Goal: Information Seeking & Learning: Learn about a topic

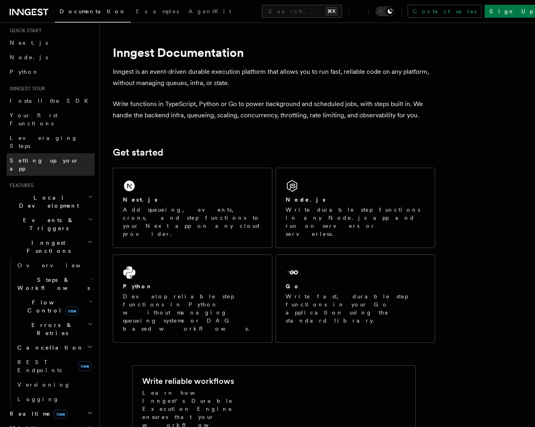
scroll to position [24, 0]
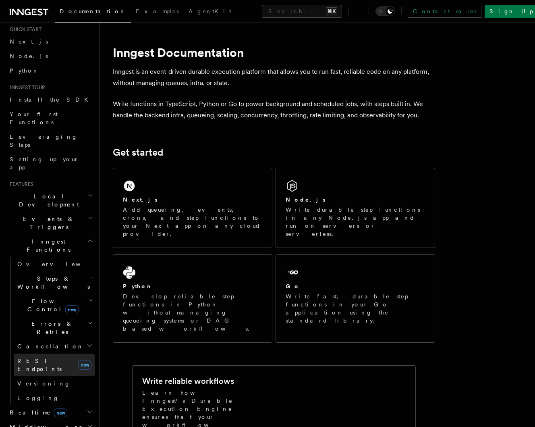
click at [48, 356] on span "REST Endpoints" at bounding box center [46, 364] width 58 height 16
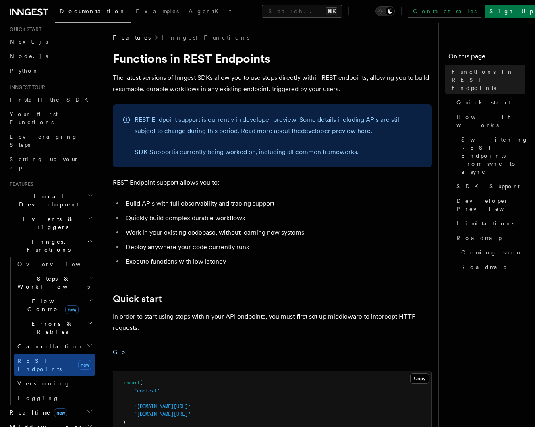
scroll to position [4, 0]
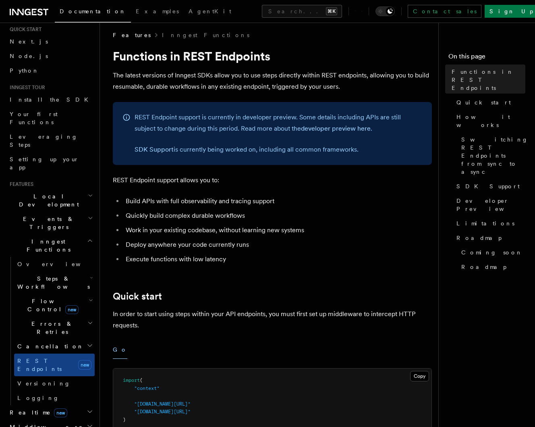
click at [41, 297] on span "Flow Control new" at bounding box center [51, 305] width 75 height 16
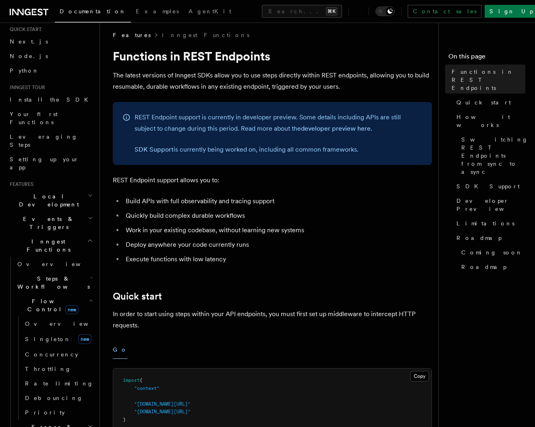
click at [41, 297] on span "Flow Control new" at bounding box center [51, 305] width 75 height 16
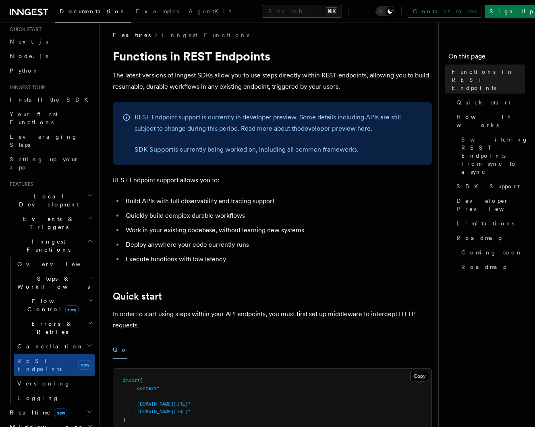
click at [27, 408] on span "Realtime new" at bounding box center [36, 412] width 61 height 8
click at [31, 423] on span "Overview" at bounding box center [58, 426] width 83 height 6
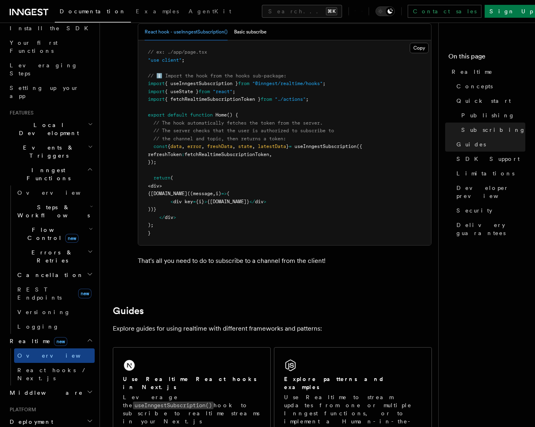
scroll to position [101, 0]
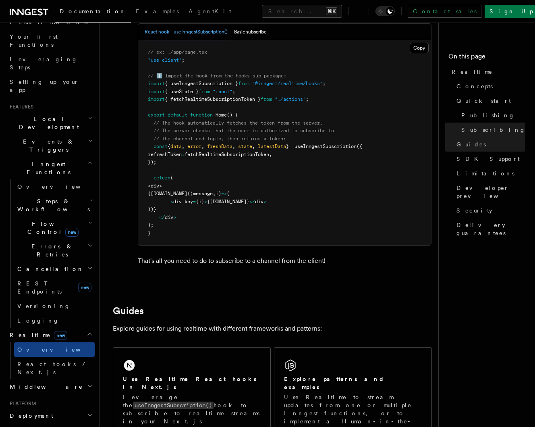
click at [48, 379] on h2 "Middleware" at bounding box center [50, 386] width 88 height 14
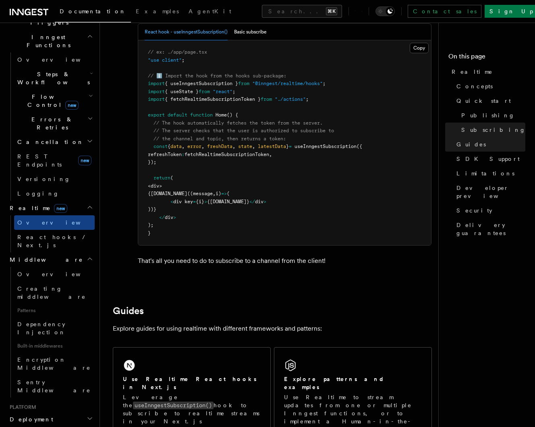
scroll to position [240, 0]
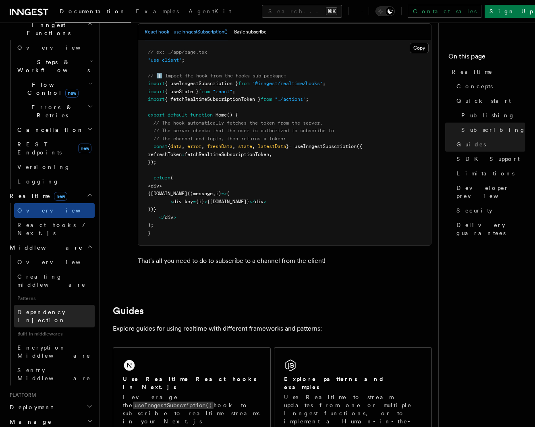
click at [55, 309] on span "Dependency Injection" at bounding box center [41, 316] width 48 height 14
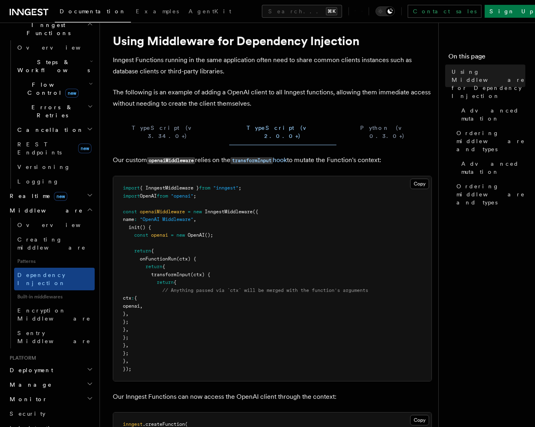
scroll to position [21, 0]
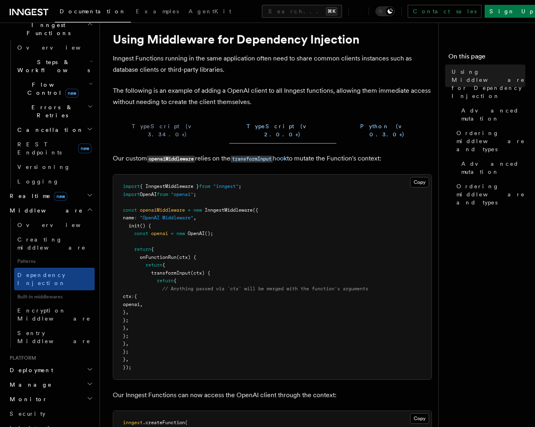
click at [343, 122] on button "Python (v 0.3.0+)" at bounding box center [387, 130] width 89 height 26
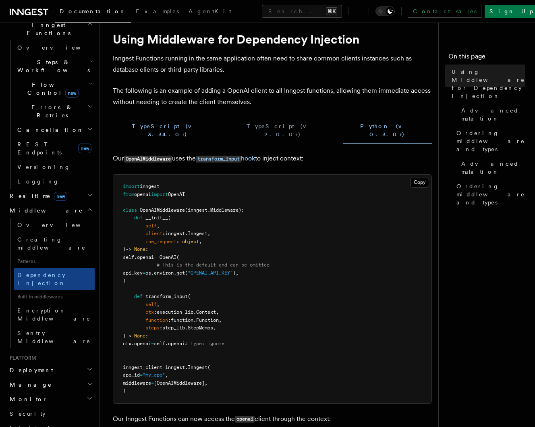
click at [149, 125] on button "TypeScript (v 3.34.0+)" at bounding box center [168, 130] width 110 height 26
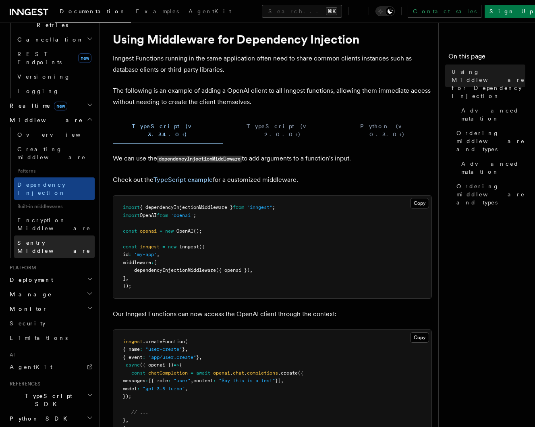
scroll to position [332, 0]
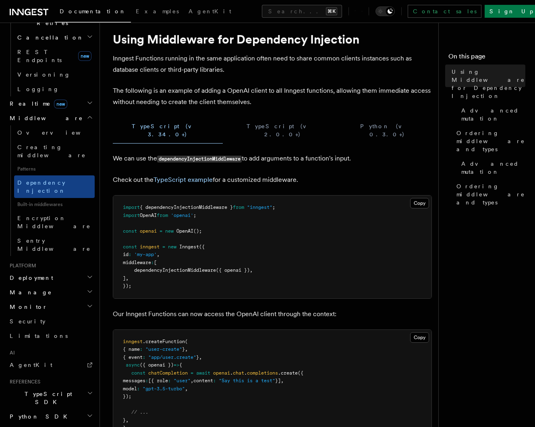
click at [42, 270] on h2 "Deployment" at bounding box center [50, 277] width 88 height 14
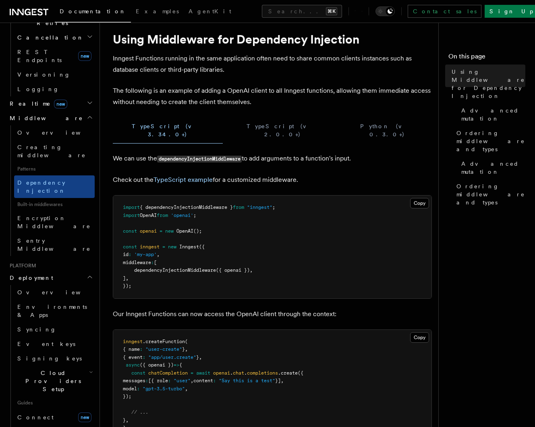
click at [64, 369] on span "Cloud Providers Setup" at bounding box center [51, 381] width 75 height 24
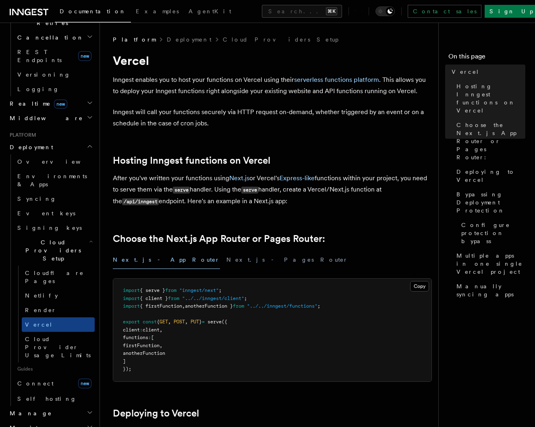
click at [51, 238] on span "Cloud Providers Setup" at bounding box center [51, 250] width 75 height 24
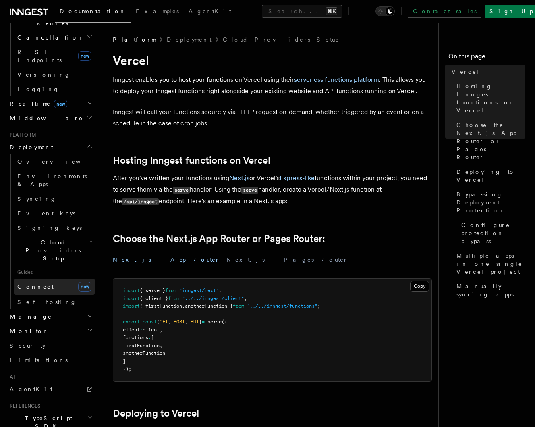
click at [45, 278] on link "Connect new" at bounding box center [54, 286] width 81 height 16
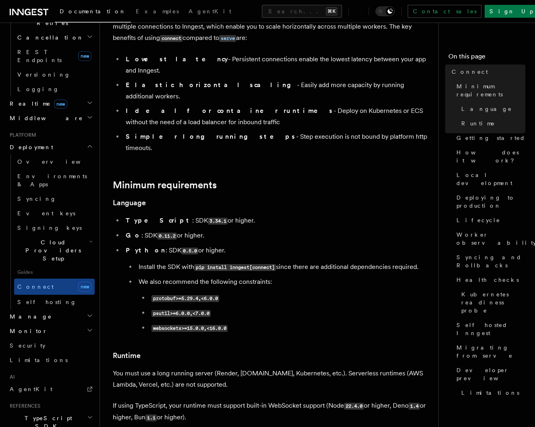
scroll to position [120, 0]
click at [66, 309] on h2 "Manage" at bounding box center [50, 316] width 88 height 14
click at [68, 420] on h2 "Monitor" at bounding box center [50, 427] width 88 height 14
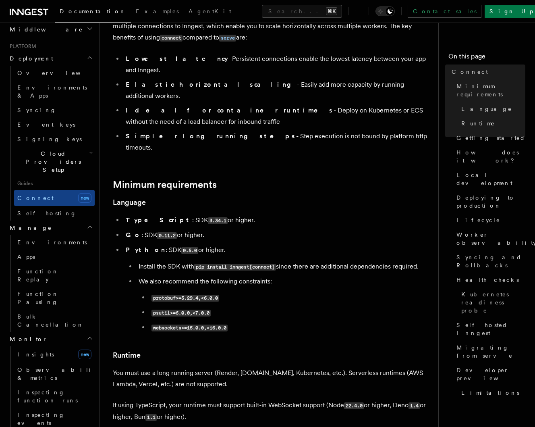
scroll to position [422, 0]
click at [49, 345] on link "Insights new" at bounding box center [54, 353] width 81 height 16
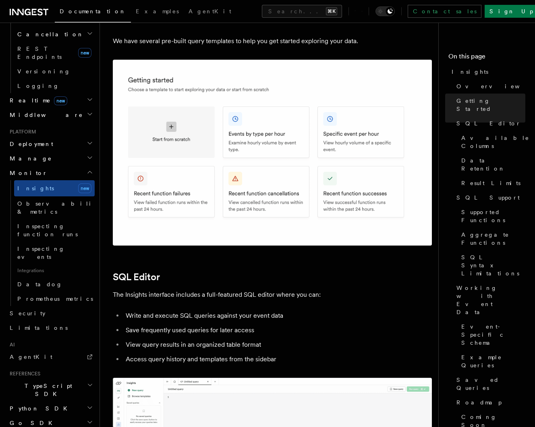
scroll to position [533, 0]
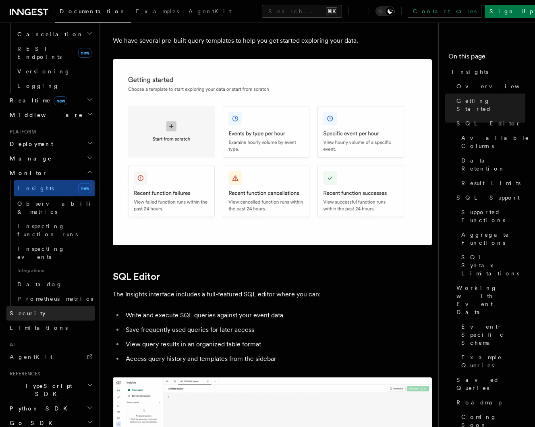
click at [63, 306] on link "Security" at bounding box center [50, 313] width 88 height 14
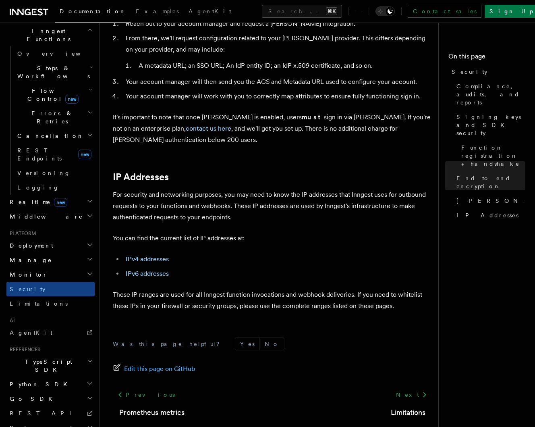
scroll to position [961, 0]
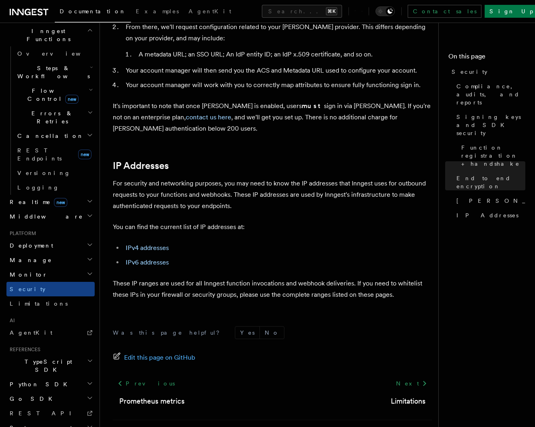
click at [58, 253] on h2 "Manage" at bounding box center [50, 260] width 88 height 14
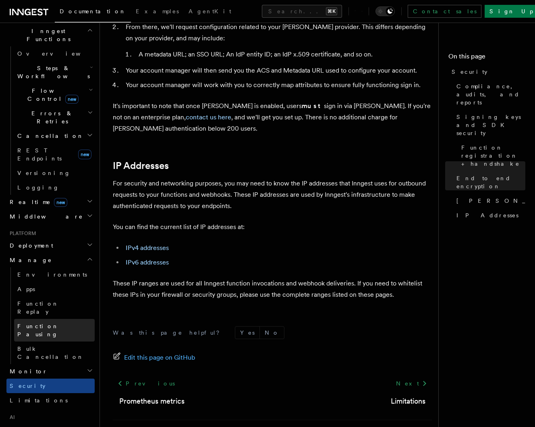
click at [74, 319] on link "Function Pausing" at bounding box center [54, 330] width 81 height 23
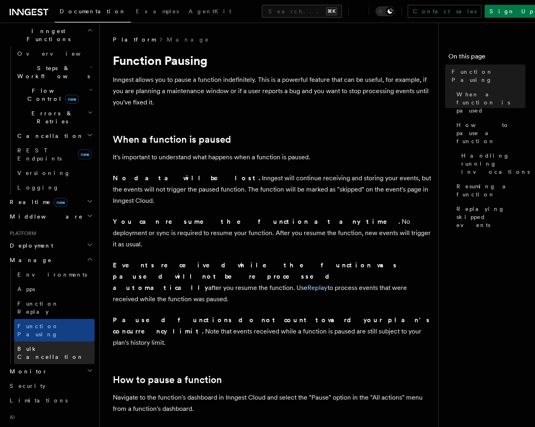
click at [75, 341] on link "Bulk Cancellation" at bounding box center [54, 352] width 81 height 23
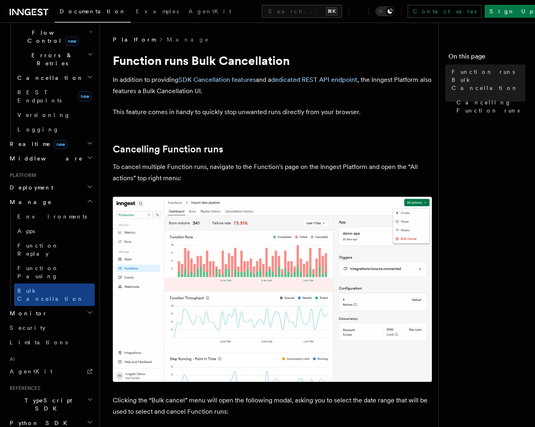
scroll to position [298, 0]
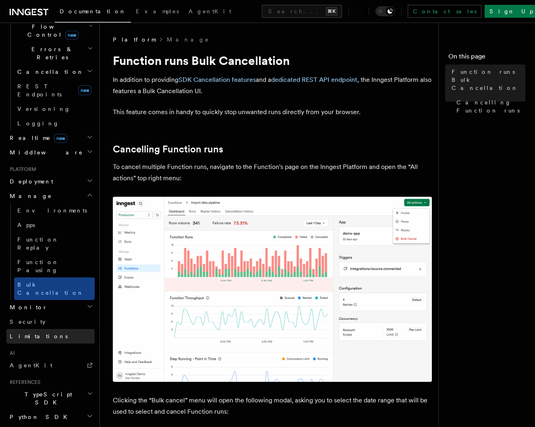
click at [62, 329] on link "Limitations" at bounding box center [50, 336] width 88 height 14
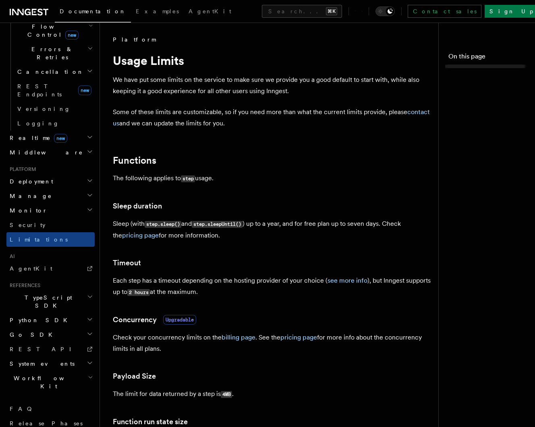
scroll to position [234, 0]
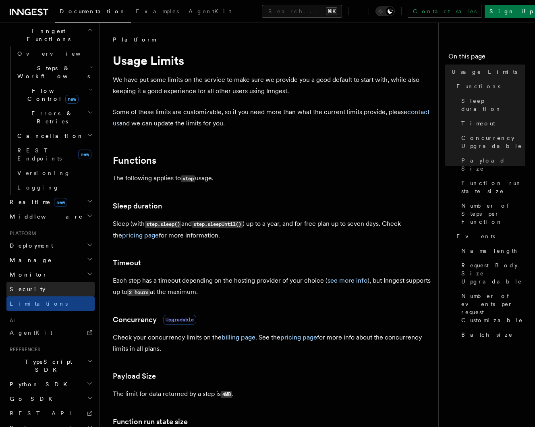
click at [62, 282] on link "Security" at bounding box center [50, 289] width 88 height 14
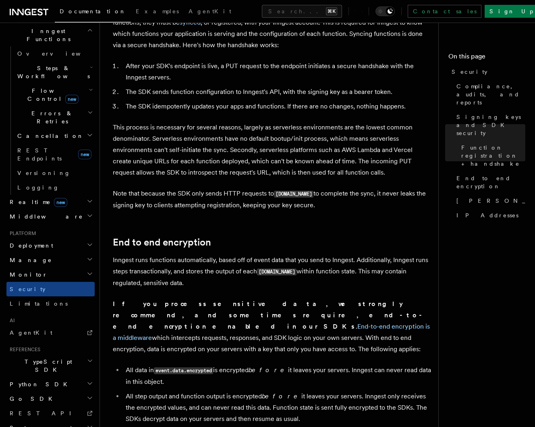
scroll to position [438, 0]
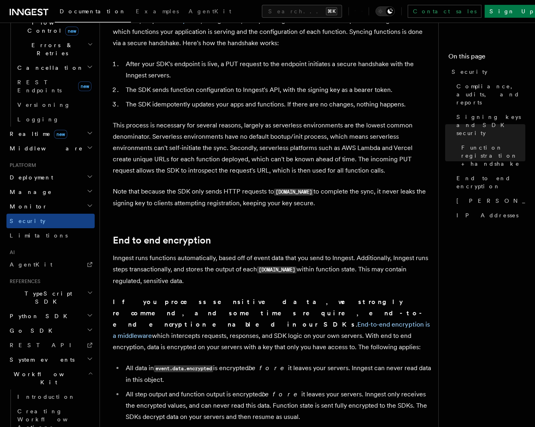
scroll to position [303, 0]
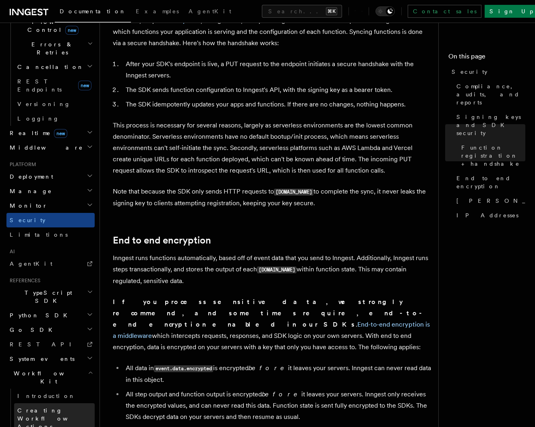
click at [56, 407] on span "Creating Workflow Actions" at bounding box center [52, 418] width 70 height 23
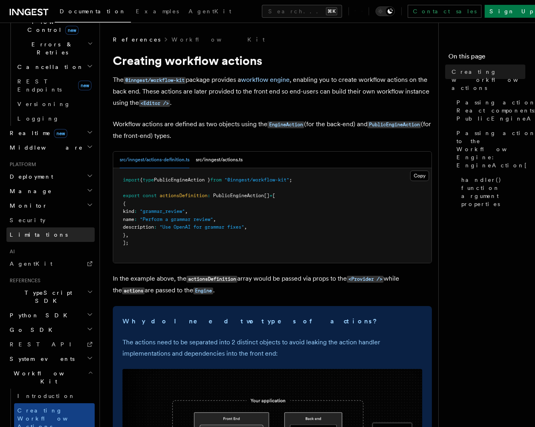
click at [26, 231] on span "Limitations" at bounding box center [39, 234] width 58 height 6
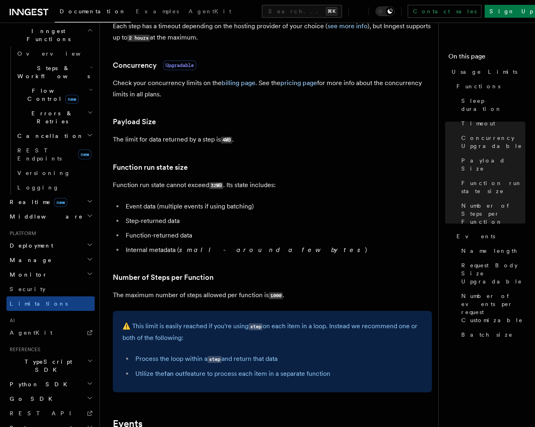
scroll to position [252, 0]
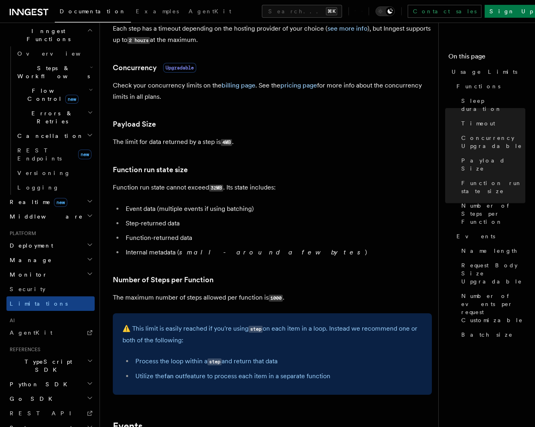
click at [32, 267] on h2 "Monitor" at bounding box center [50, 274] width 88 height 14
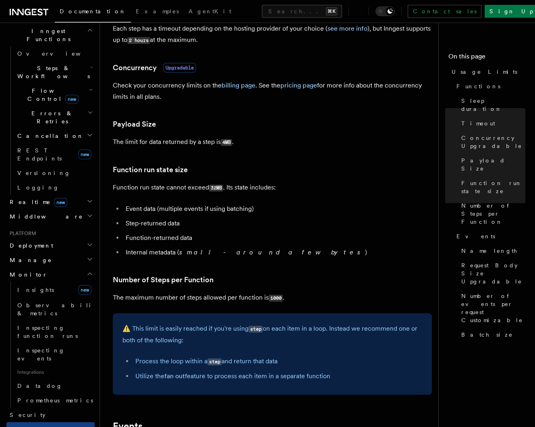
click at [36, 253] on h2 "Manage" at bounding box center [50, 260] width 88 height 14
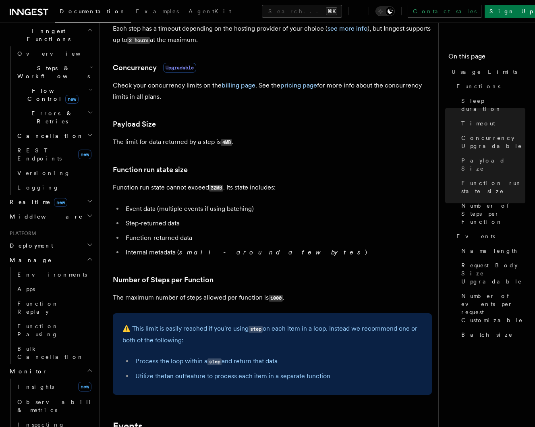
click at [36, 253] on h2 "Manage" at bounding box center [50, 260] width 88 height 14
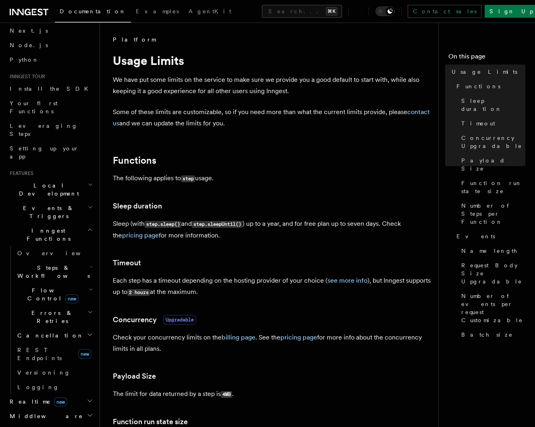
scroll to position [35, 0]
click at [37, 285] on span "Flow Control new" at bounding box center [51, 293] width 75 height 16
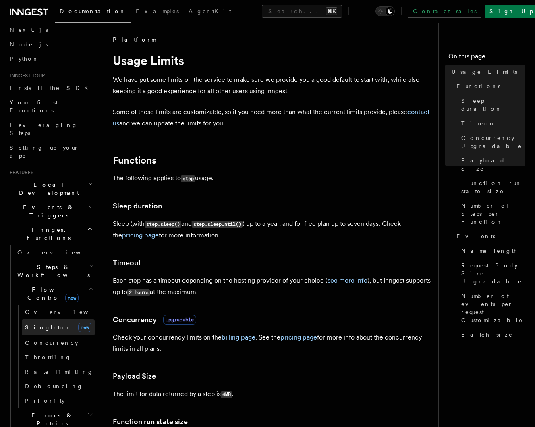
click at [41, 323] on span "Singleton" at bounding box center [48, 327] width 46 height 8
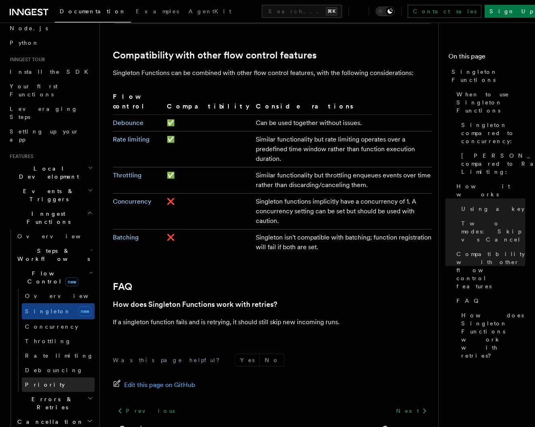
scroll to position [54, 0]
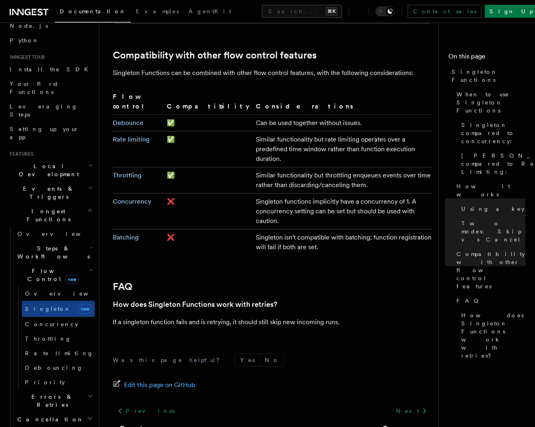
click at [56, 392] on span "Errors & Retries" at bounding box center [50, 400] width 73 height 16
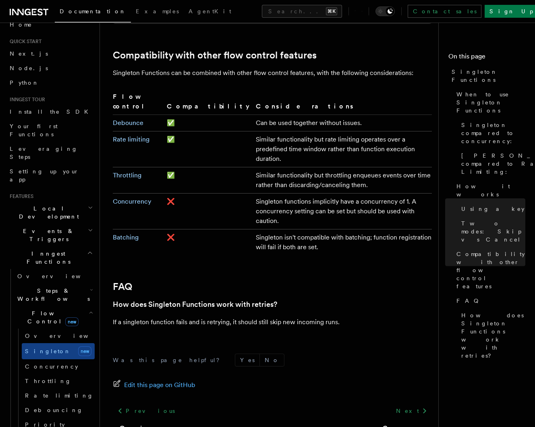
scroll to position [4, 0]
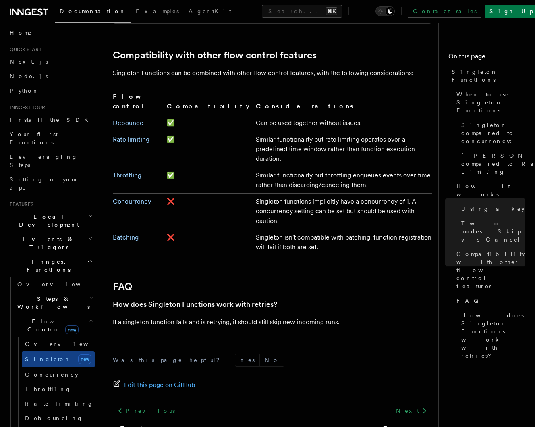
click at [75, 291] on h2 "Steps & Workflows" at bounding box center [54, 302] width 81 height 23
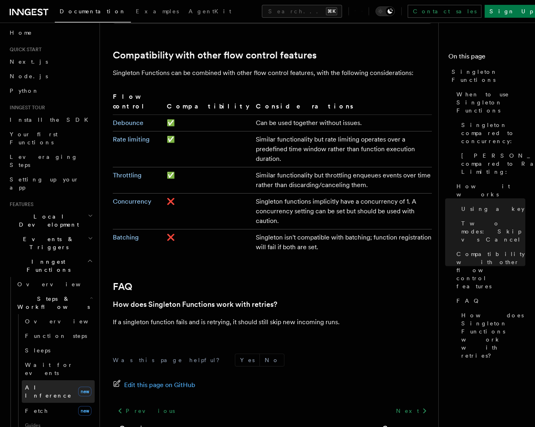
click at [58, 380] on link "AI Inference new" at bounding box center [58, 391] width 73 height 23
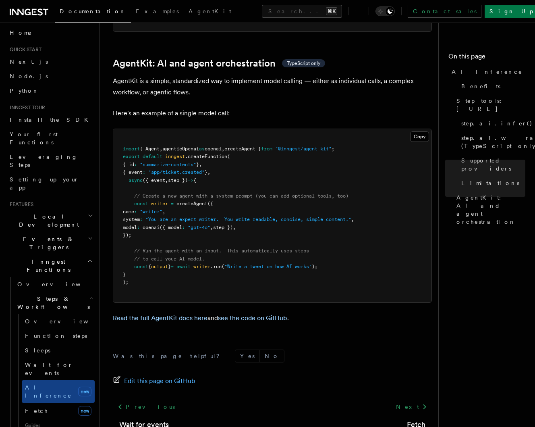
scroll to position [2353, 0]
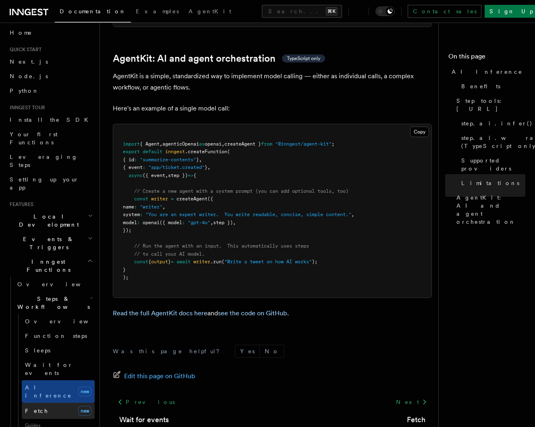
click at [51, 402] on link "Fetch new" at bounding box center [58, 410] width 73 height 16
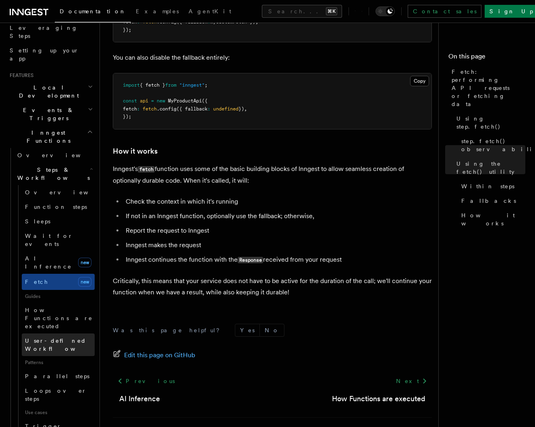
scroll to position [143, 0]
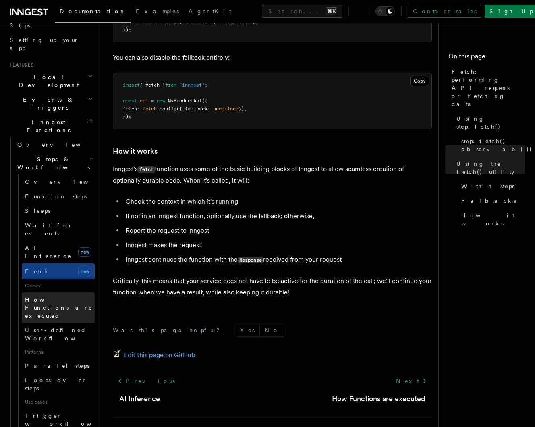
click at [52, 296] on span "How Functions are executed" at bounding box center [59, 307] width 68 height 23
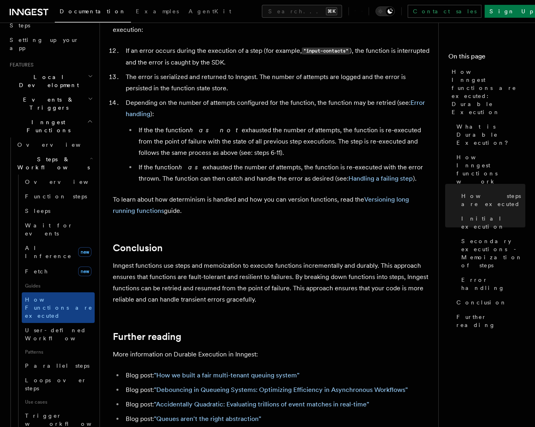
scroll to position [1371, 0]
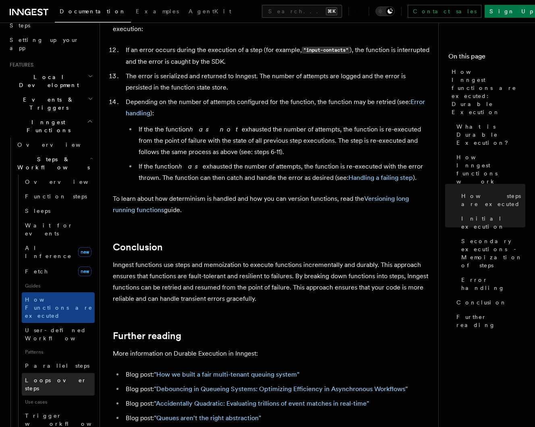
click at [85, 373] on link "Loops over steps" at bounding box center [58, 384] width 73 height 23
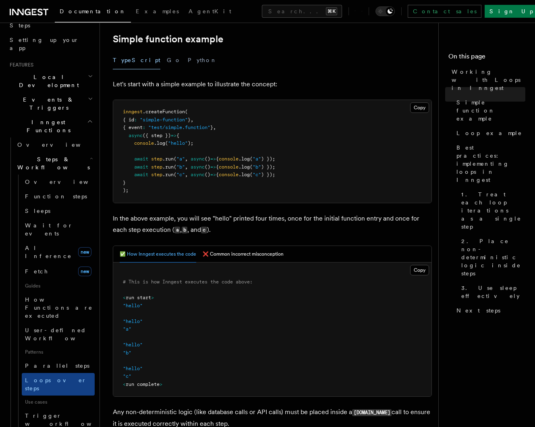
scroll to position [133, 0]
click at [222, 253] on button "❌ Common incorrect misconception" at bounding box center [243, 253] width 81 height 17
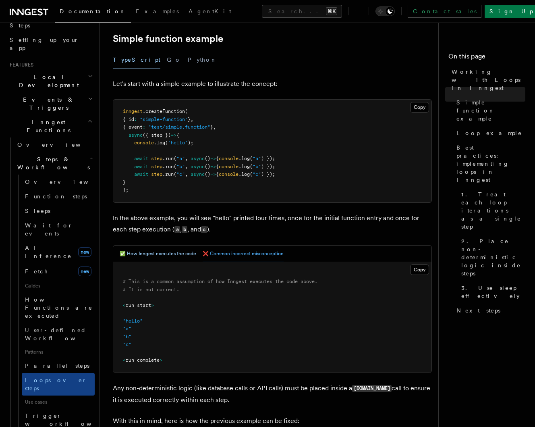
click at [167, 253] on button "✅ How Inngest executes the code" at bounding box center [158, 253] width 77 height 17
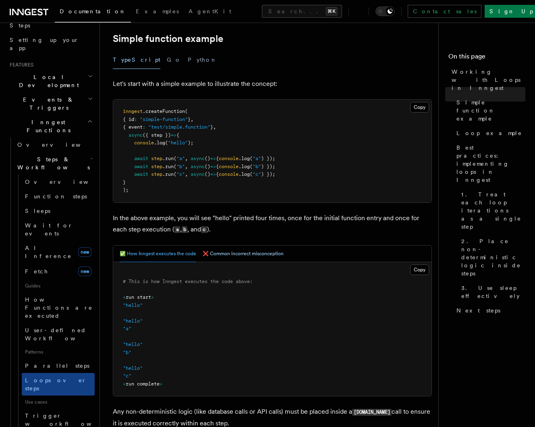
click at [224, 252] on button "❌ Common incorrect misconception" at bounding box center [243, 253] width 81 height 17
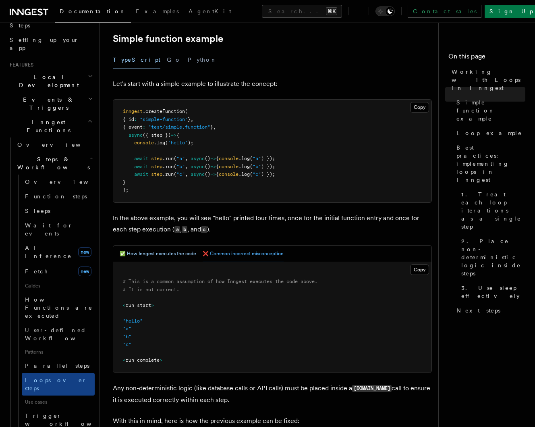
click at [173, 253] on button "✅ How Inngest executes the code" at bounding box center [158, 253] width 77 height 17
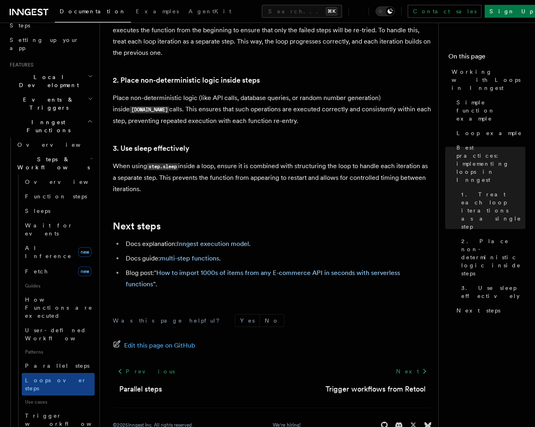
scroll to position [1336, 0]
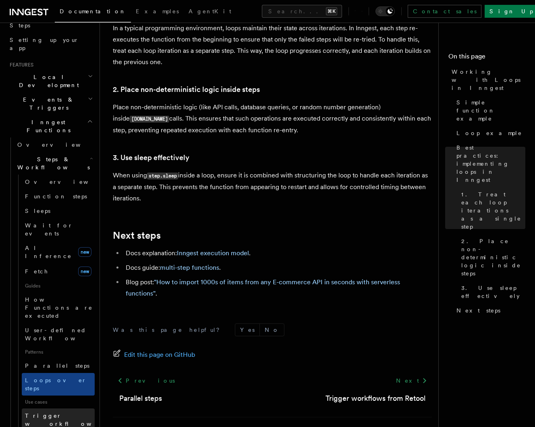
click at [72, 411] on span "Trigger workflows from Retool" at bounding box center [69, 423] width 89 height 24
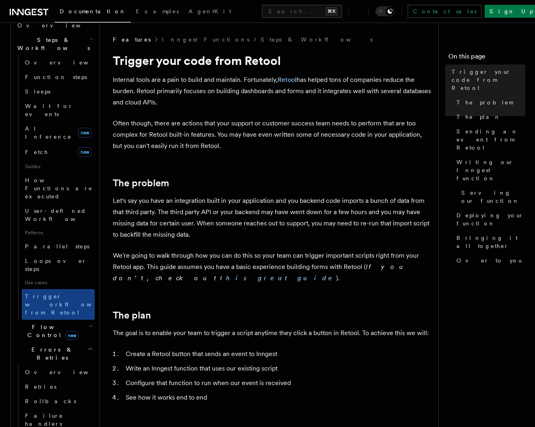
scroll to position [263, 0]
click at [54, 393] on link "Rollbacks" at bounding box center [58, 400] width 73 height 14
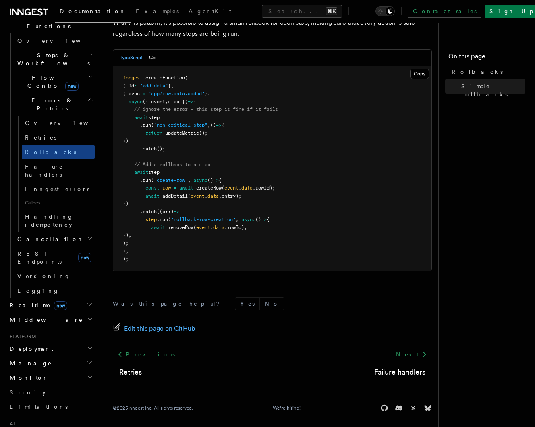
scroll to position [457, 0]
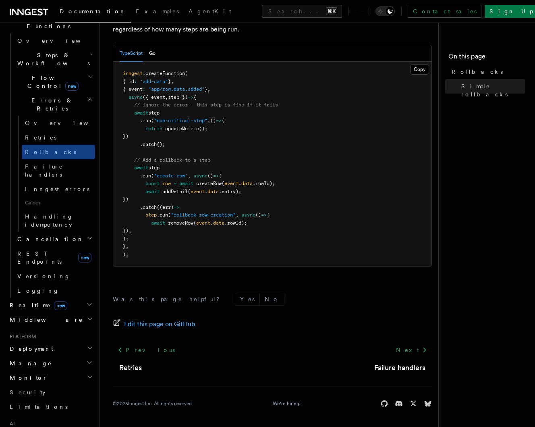
click at [159, 186] on span "const" at bounding box center [152, 183] width 14 height 6
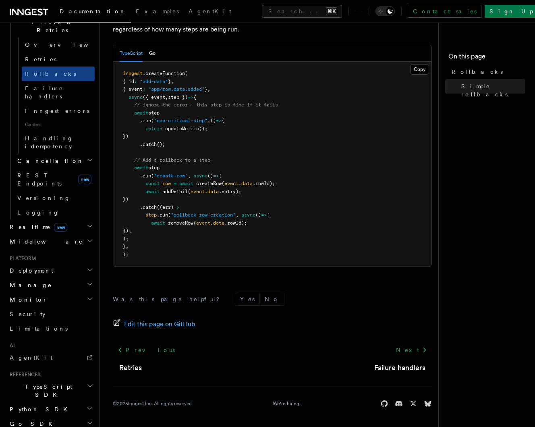
scroll to position [323, 0]
click at [41, 265] on h2 "Deployment" at bounding box center [50, 272] width 88 height 14
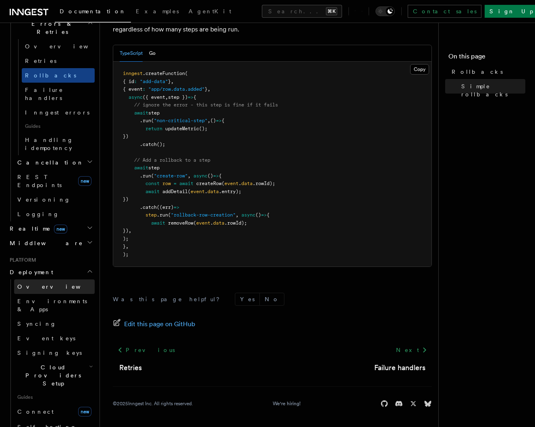
click at [39, 283] on span "Overview" at bounding box center [58, 286] width 83 height 6
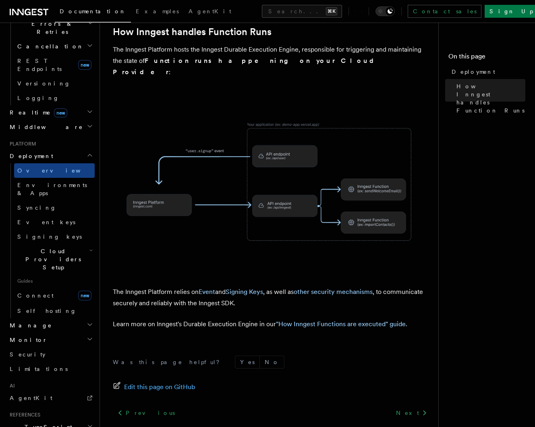
scroll to position [243, 0]
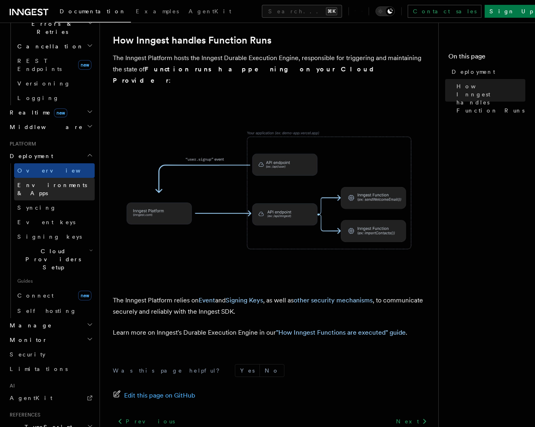
click at [39, 182] on span "Environments & Apps" at bounding box center [52, 189] width 70 height 14
